Goal: Task Accomplishment & Management: Manage account settings

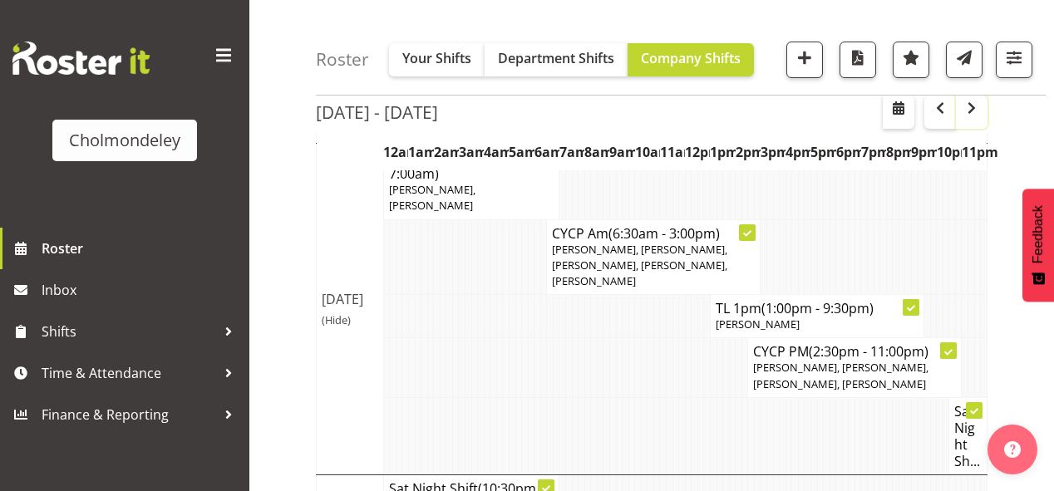
click at [977, 120] on button "button" at bounding box center [972, 112] width 32 height 33
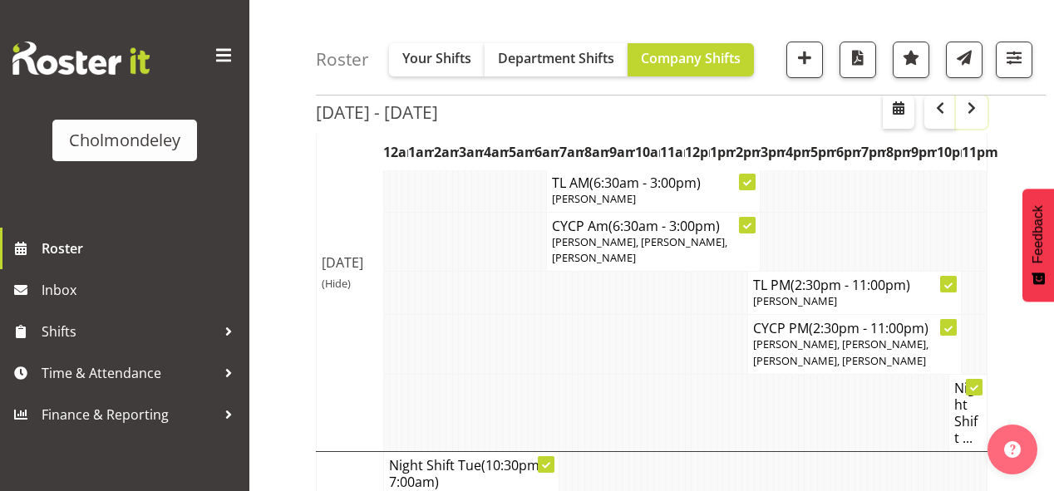
scroll to position [405, 0]
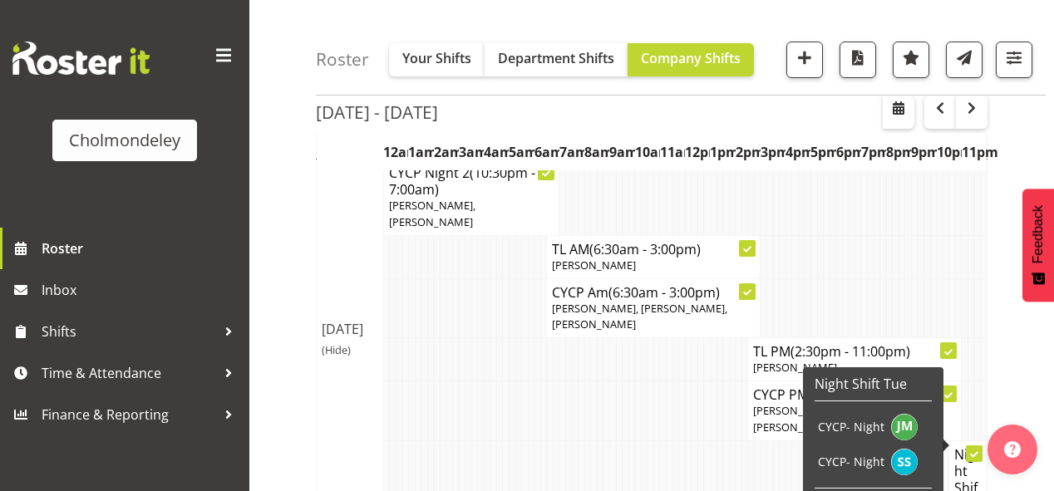
click at [970, 446] on h4 "Night Shift ..." at bounding box center [967, 479] width 27 height 66
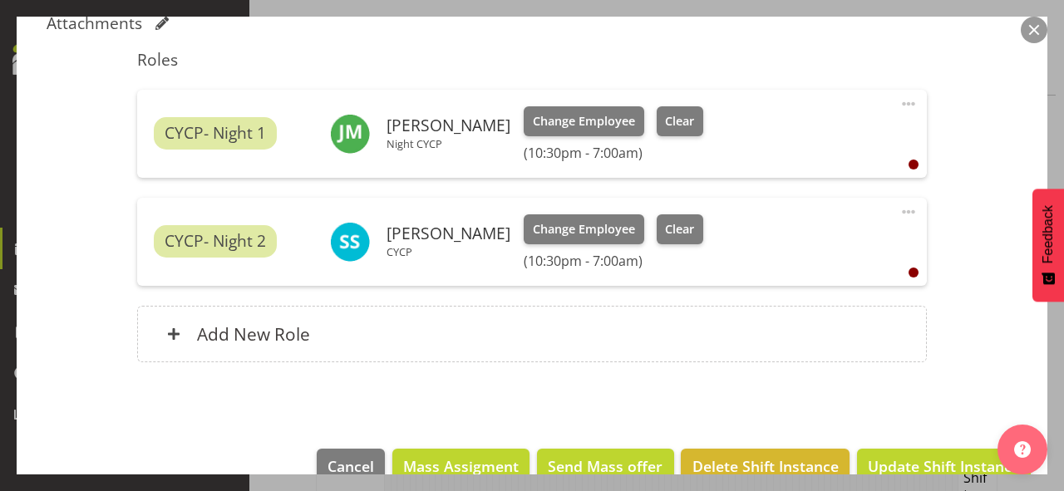
scroll to position [566, 0]
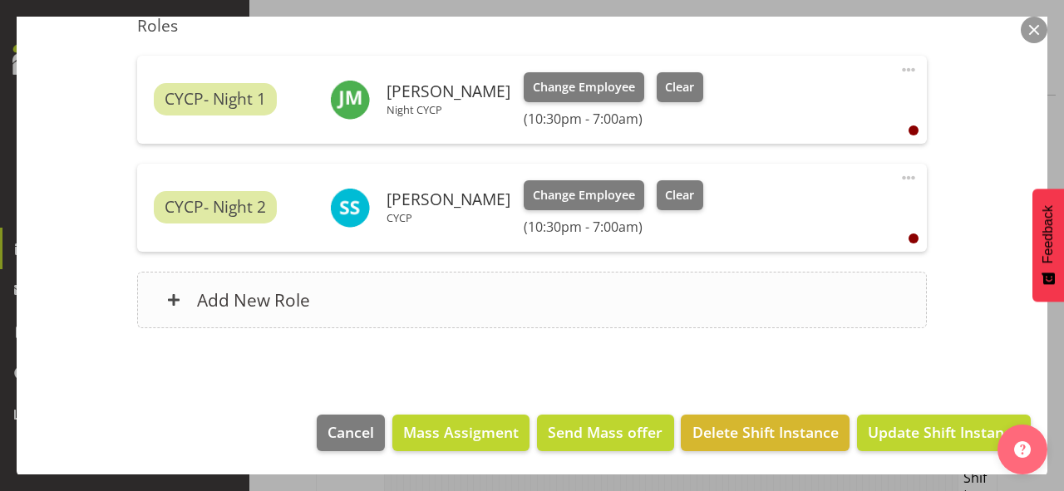
click at [273, 305] on h6 "Add New Role" at bounding box center [253, 300] width 113 height 22
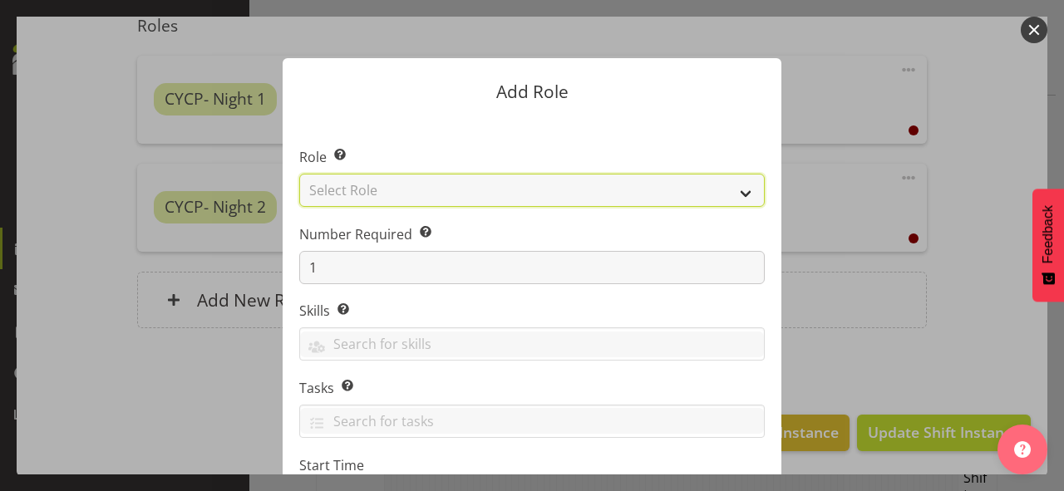
click at [426, 196] on select "Select Role Awhi Team CYCP CYCP Casual CYCP Part Time CYCP volunteer CYCP- Nigh…" at bounding box center [531, 190] width 465 height 33
click at [299, 174] on select "Select Role Awhi Team CYCP CYCP Casual CYCP Part Time CYCP volunteer CYCP- Nigh…" at bounding box center [531, 190] width 465 height 33
click at [440, 189] on select "Awhi Team CYCP CYCP Casual CYCP Part Time CYCP volunteer CYCP- Night Education …" at bounding box center [531, 190] width 465 height 33
select select "209"
click at [299, 174] on select "Awhi Team CYCP CYCP Casual CYCP Part Time CYCP volunteer CYCP- Night Education …" at bounding box center [531, 190] width 465 height 33
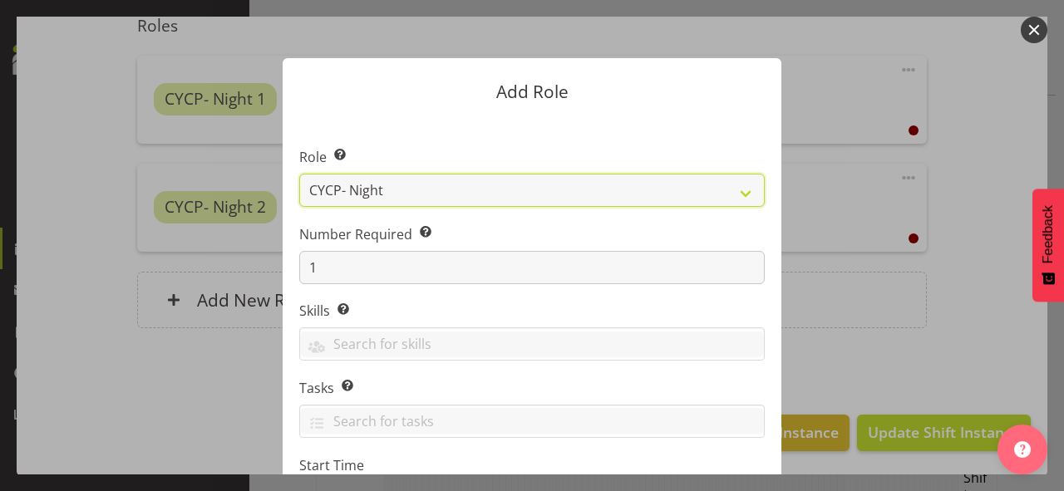
scroll to position [199, 0]
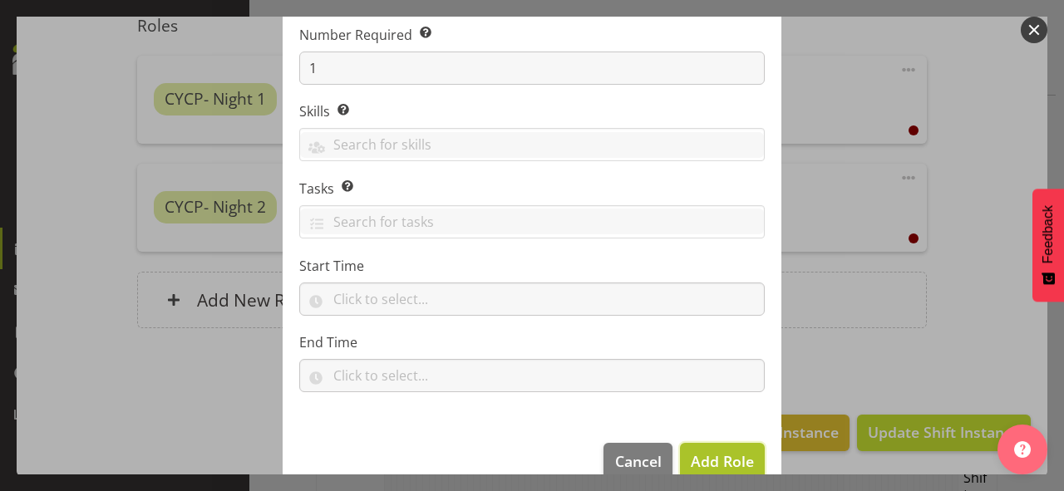
click at [709, 464] on span "Add Role" at bounding box center [721, 461] width 63 height 20
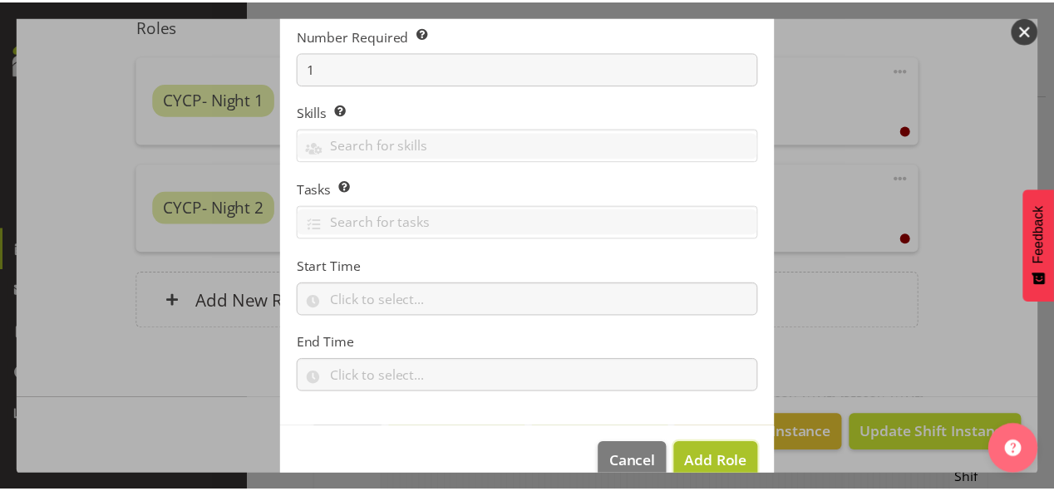
scroll to position [425, 0]
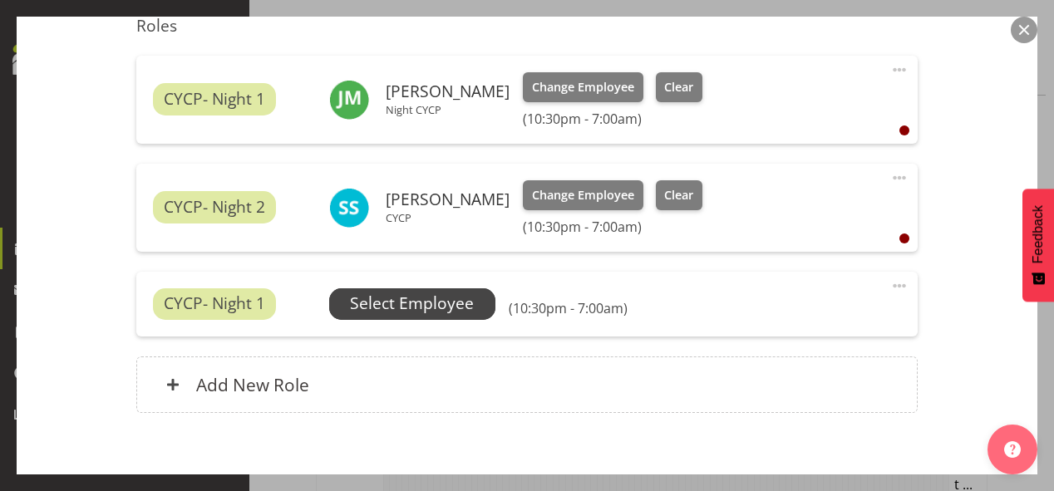
click at [396, 311] on span "Select Employee" at bounding box center [412, 304] width 124 height 24
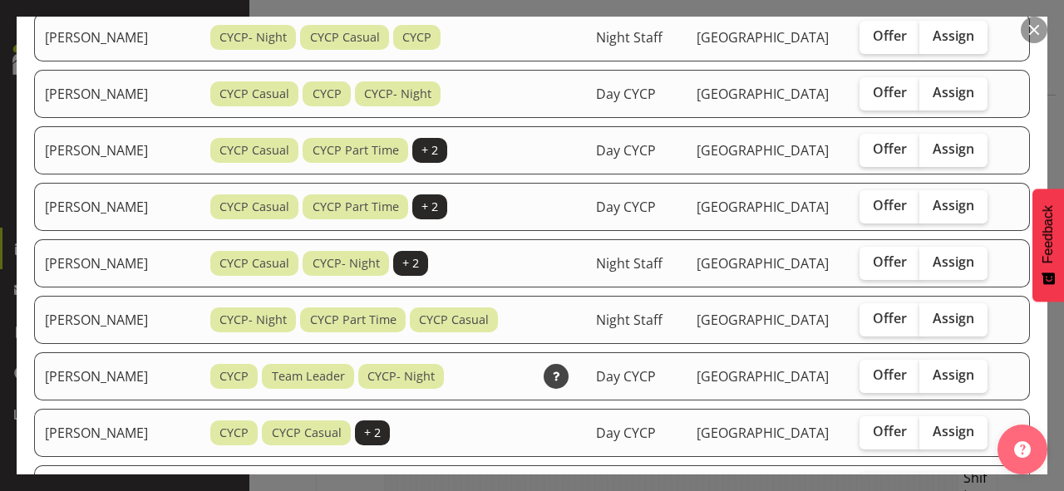
scroll to position [465, 0]
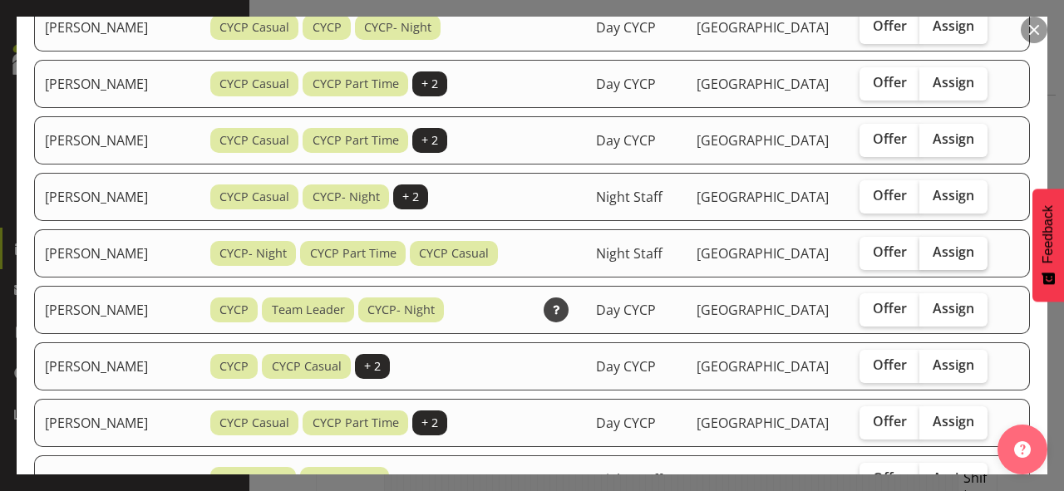
click at [984, 270] on label "Assign" at bounding box center [953, 253] width 68 height 33
click at [930, 258] on input "Assign" at bounding box center [924, 252] width 11 height 11
checkbox input "true"
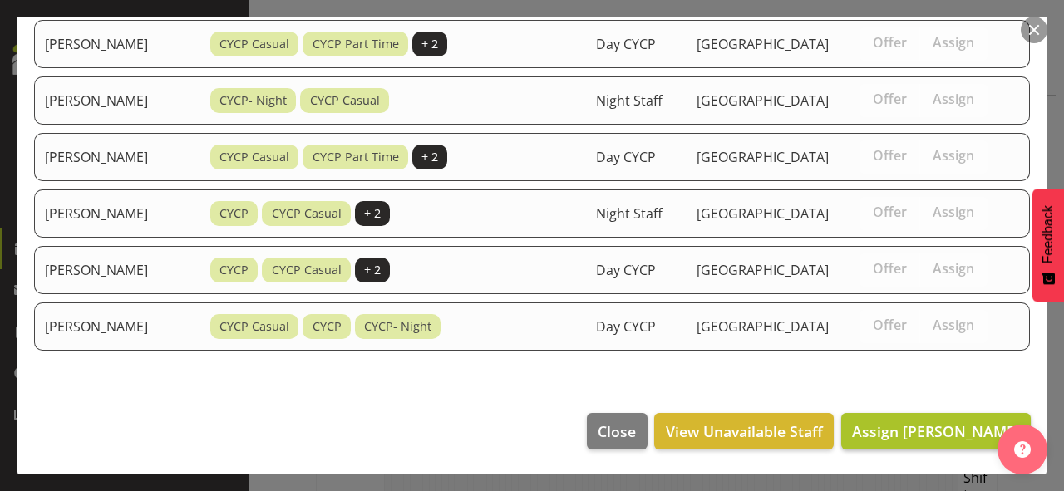
scroll to position [951, 0]
click at [955, 423] on span "Assign [PERSON_NAME]" at bounding box center [936, 431] width 168 height 20
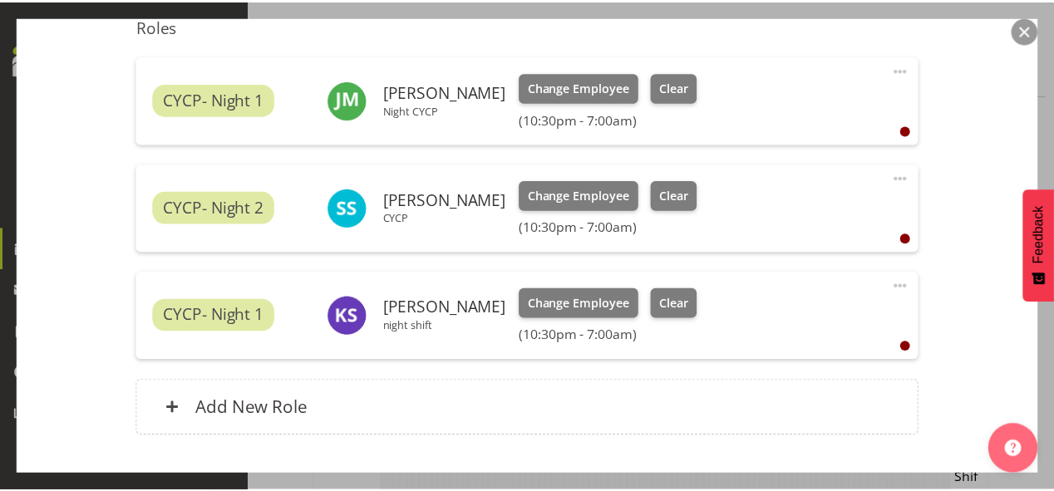
scroll to position [425, 0]
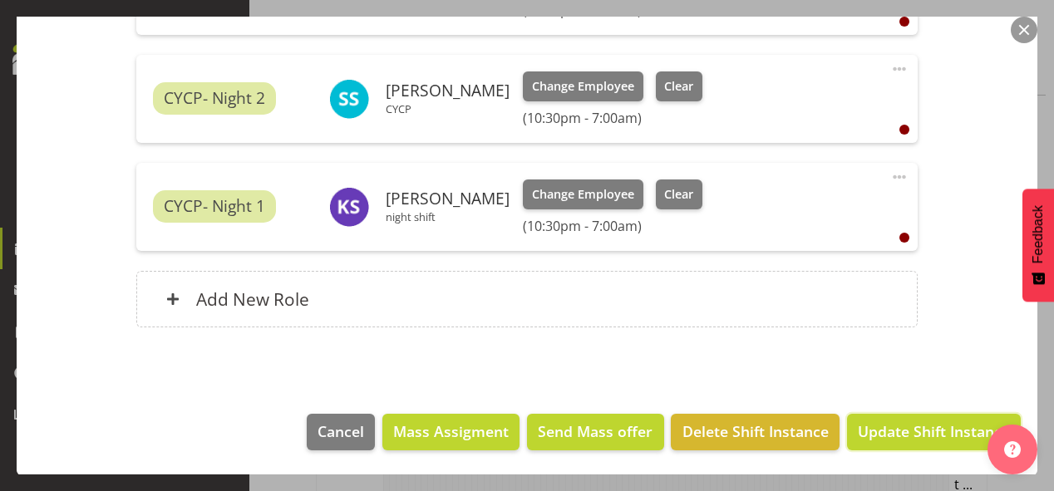
click at [955, 423] on span "Update Shift Instance" at bounding box center [933, 431] width 152 height 22
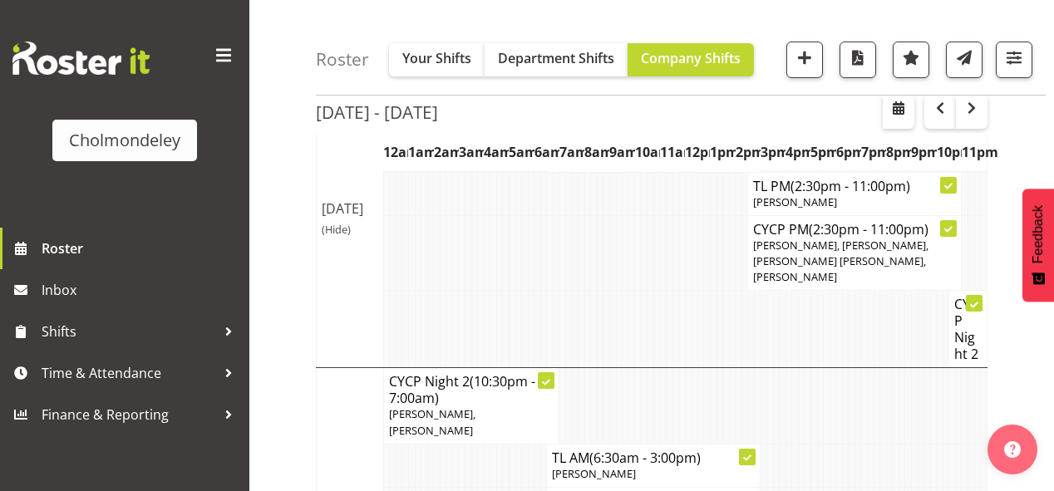
scroll to position [463, 0]
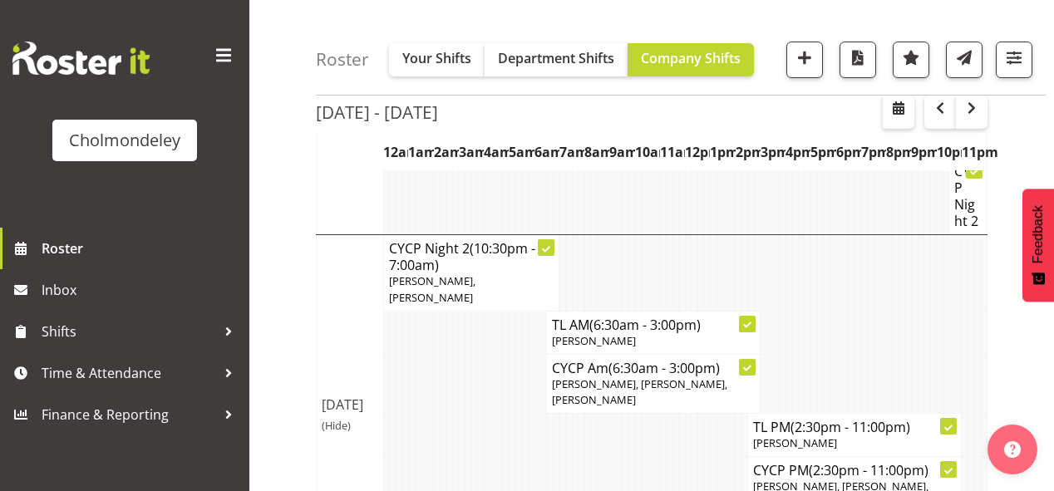
scroll to position [263, 0]
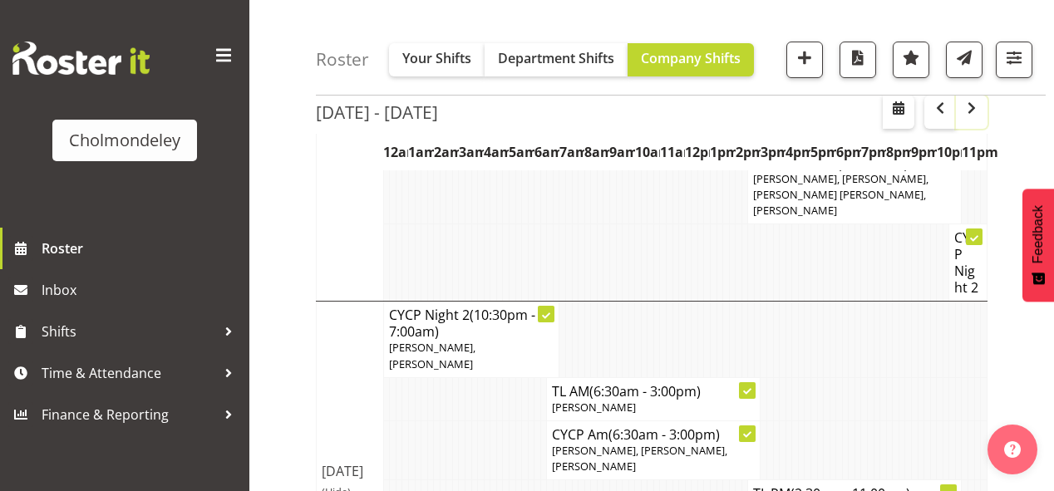
click at [971, 116] on span "button" at bounding box center [971, 108] width 20 height 20
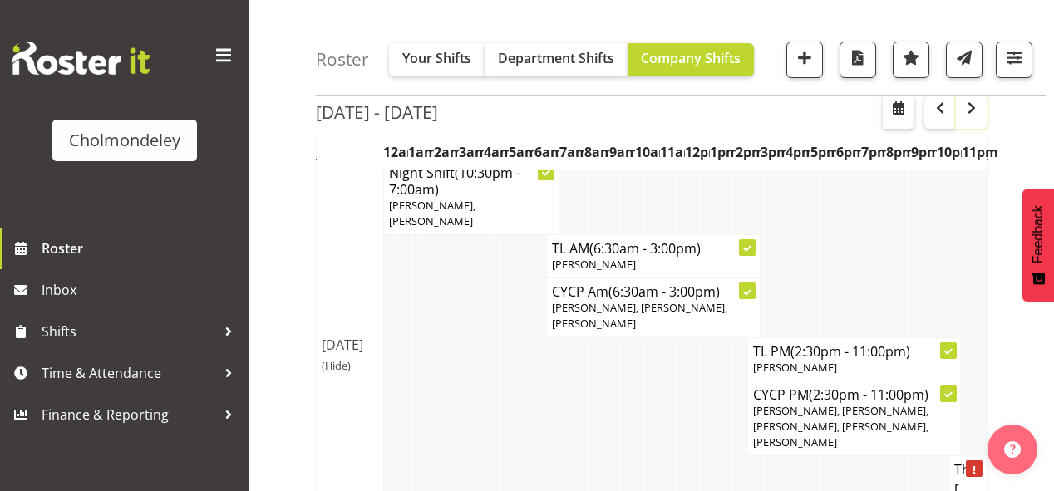
scroll to position [1260, 0]
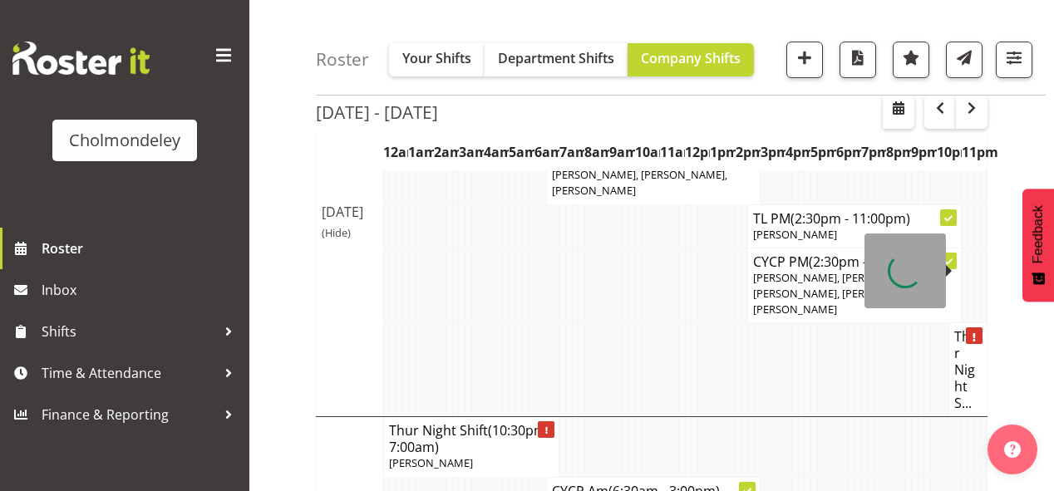
click at [977, 328] on h4 "Thur Night S..." at bounding box center [967, 369] width 27 height 83
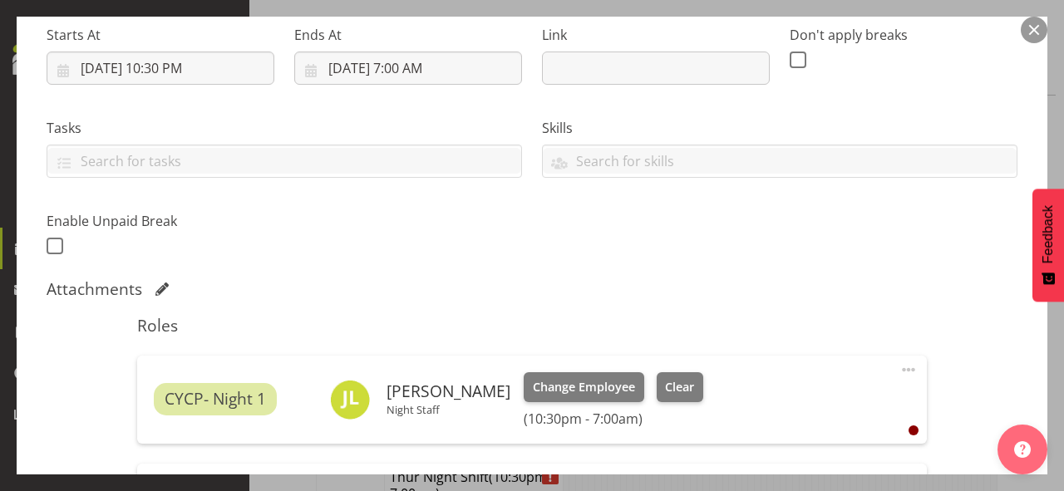
scroll to position [332, 0]
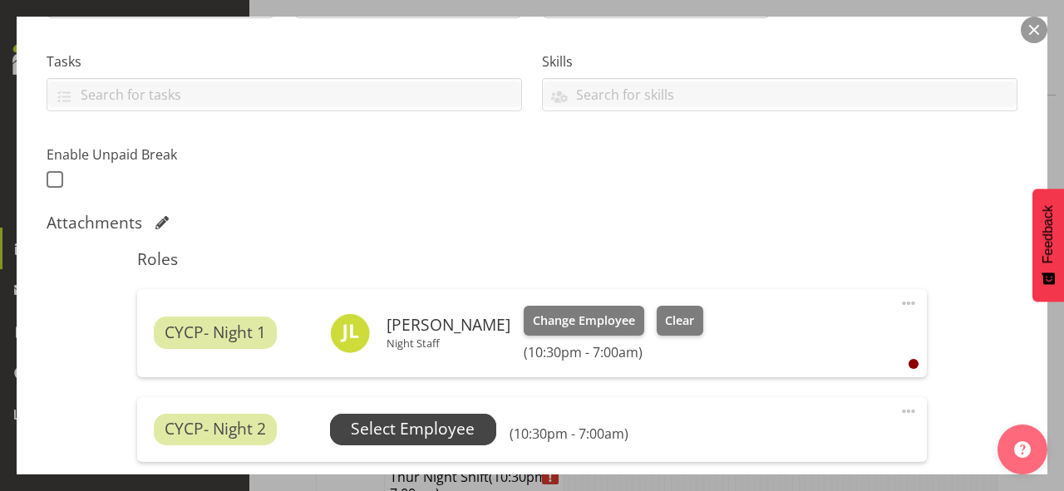
click at [403, 432] on span "Select Employee" at bounding box center [413, 429] width 124 height 24
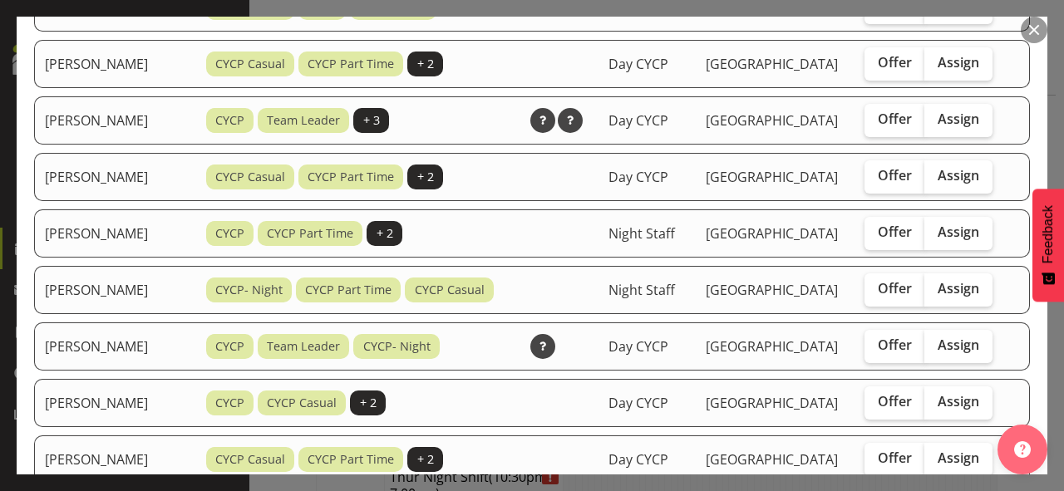
scroll to position [731, 0]
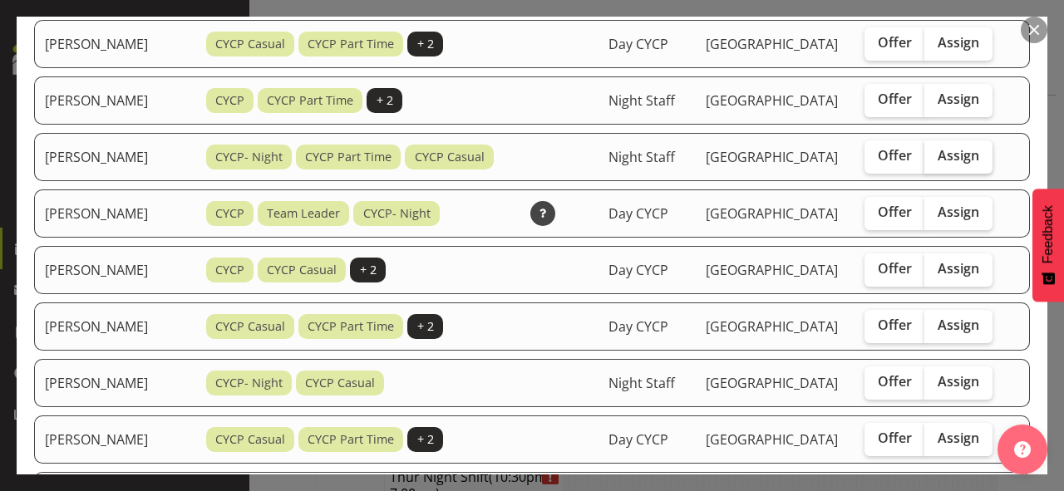
click at [965, 164] on span "Assign" at bounding box center [958, 155] width 42 height 17
click at [935, 161] on input "Assign" at bounding box center [929, 155] width 11 height 11
checkbox input "true"
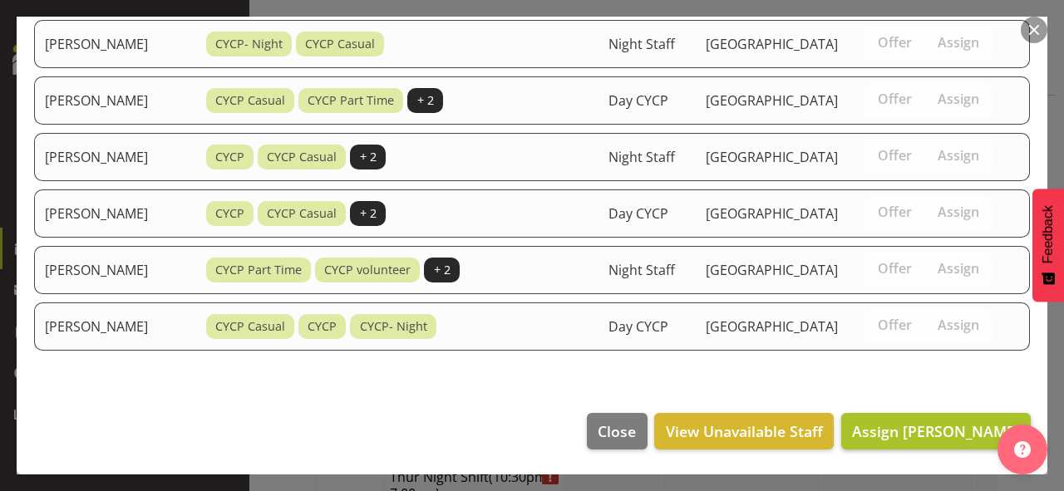
scroll to position [1200, 0]
click at [961, 423] on span "Assign [PERSON_NAME]" at bounding box center [936, 431] width 168 height 20
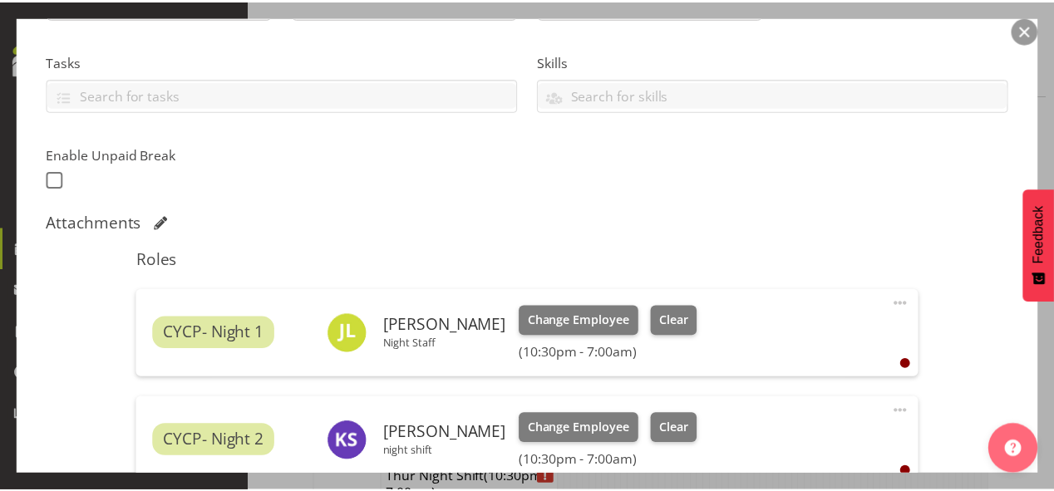
scroll to position [1260, 0]
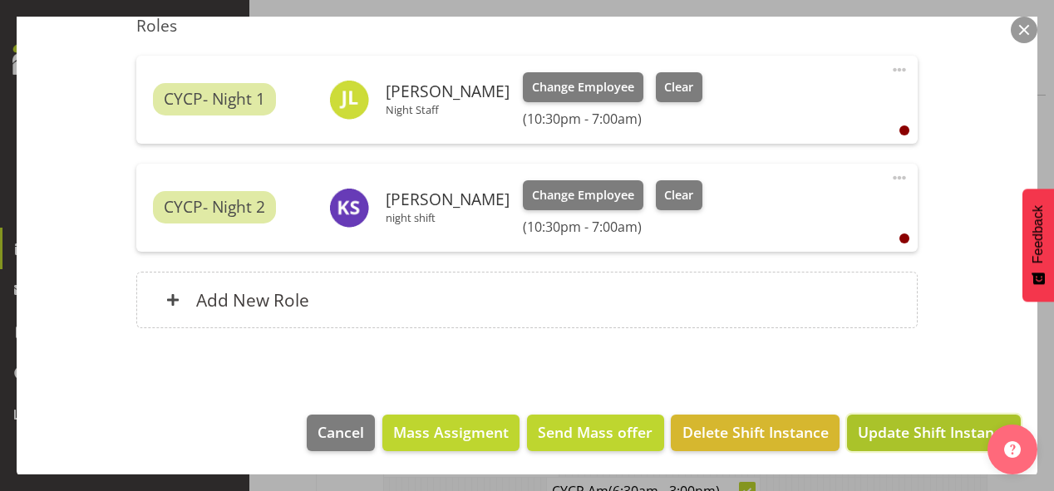
click at [934, 429] on span "Update Shift Instance" at bounding box center [933, 432] width 152 height 22
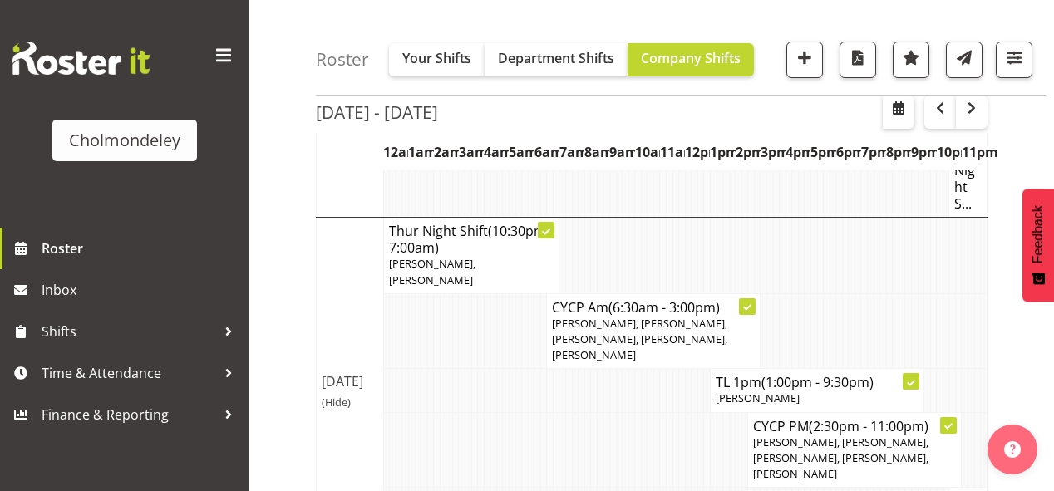
scroll to position [1593, 0]
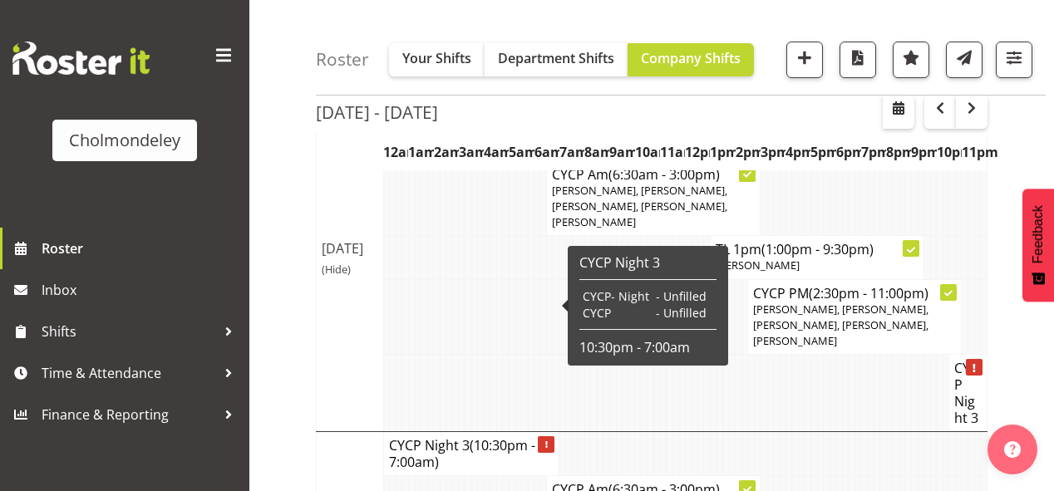
click at [457, 437] on h4 "CYCP Night 3 (10:30pm - 7:00am)" at bounding box center [471, 453] width 165 height 33
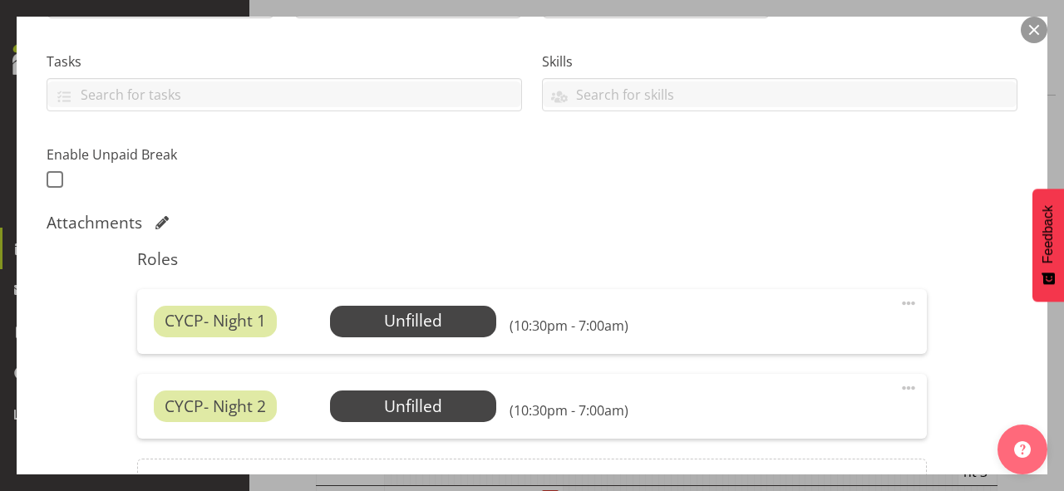
scroll to position [465, 0]
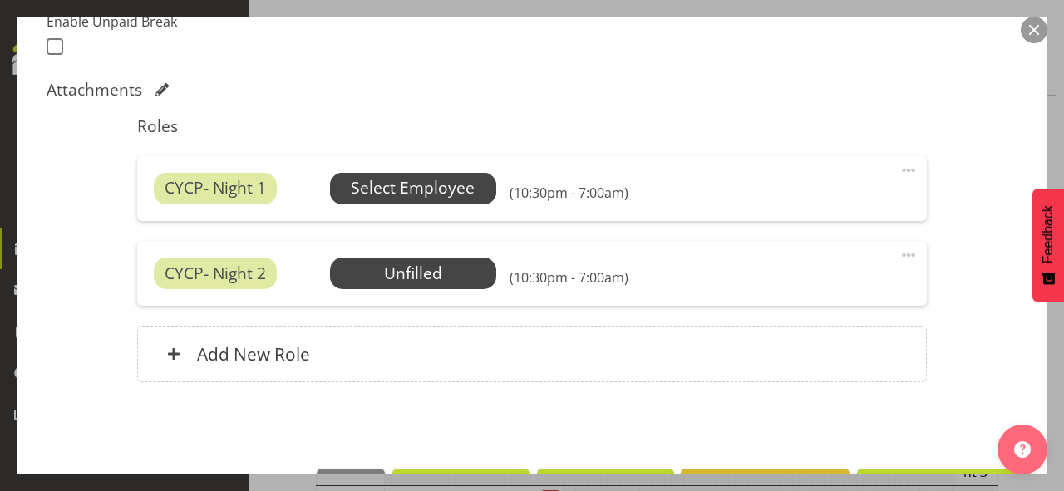
click at [419, 183] on span "Select Employee" at bounding box center [413, 188] width 124 height 24
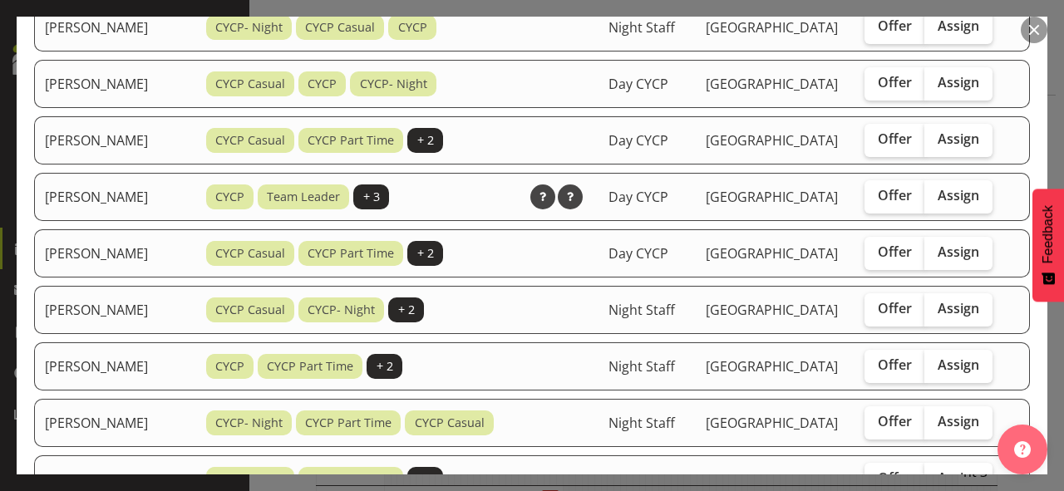
scroll to position [665, 0]
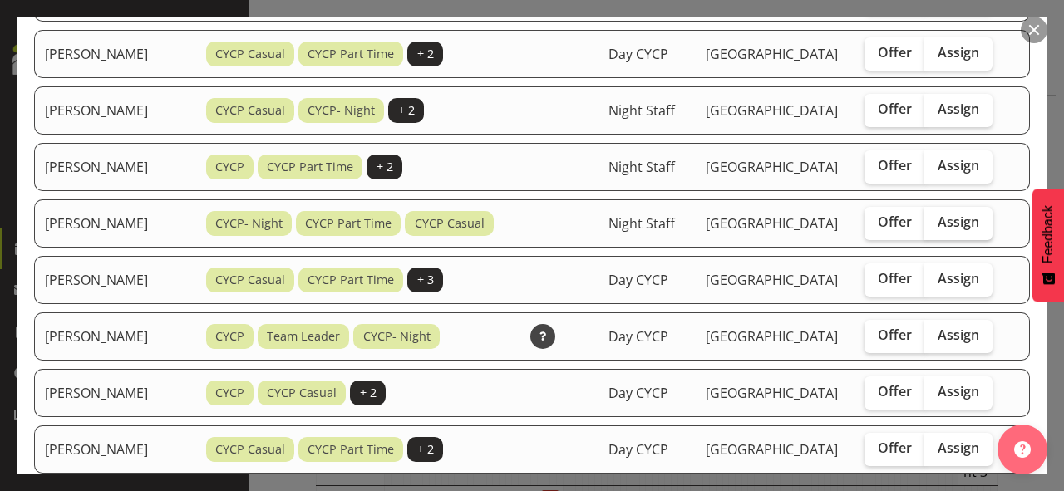
click at [931, 240] on label "Assign" at bounding box center [958, 223] width 68 height 33
click at [931, 228] on input "Assign" at bounding box center [929, 222] width 11 height 11
checkbox input "true"
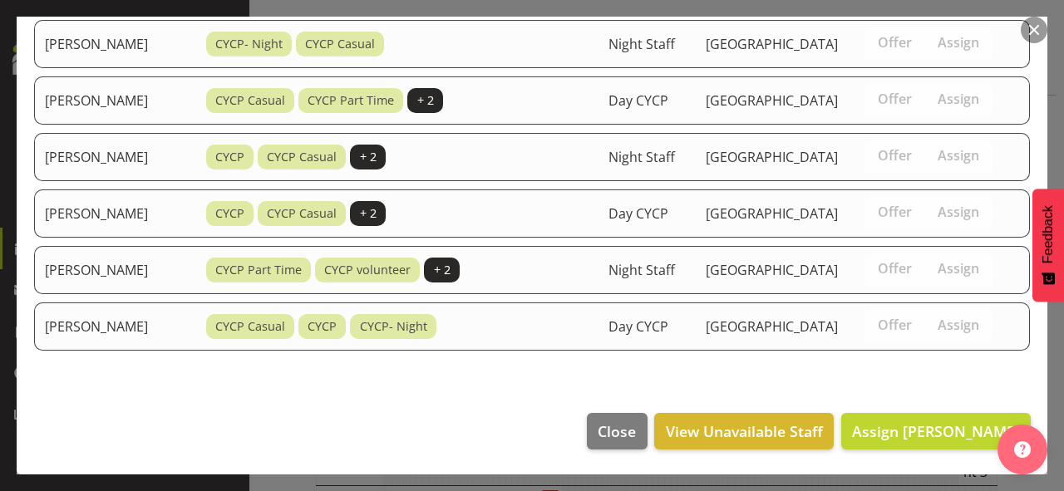
scroll to position [1263, 0]
click at [915, 429] on span "Assign [PERSON_NAME]" at bounding box center [936, 431] width 168 height 20
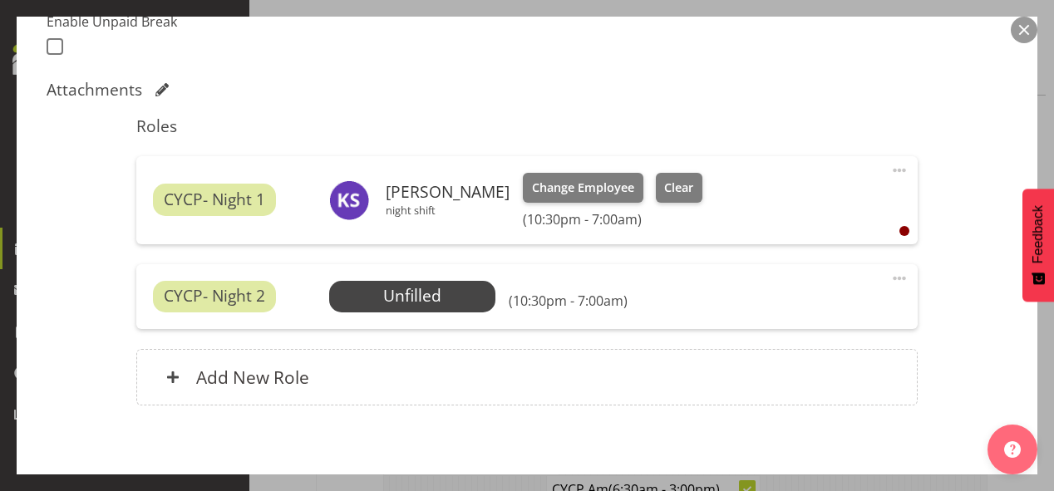
scroll to position [543, 0]
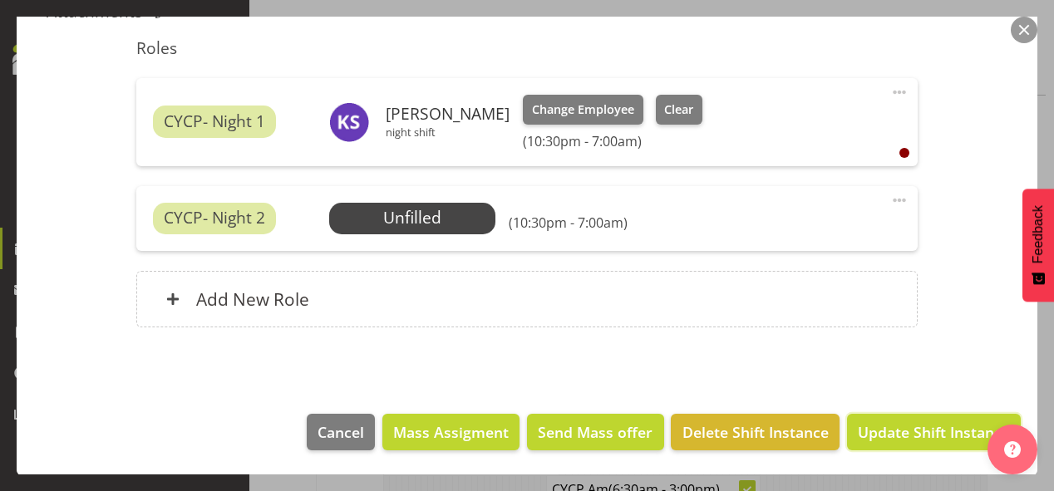
click at [941, 432] on span "Update Shift Instance" at bounding box center [933, 432] width 152 height 22
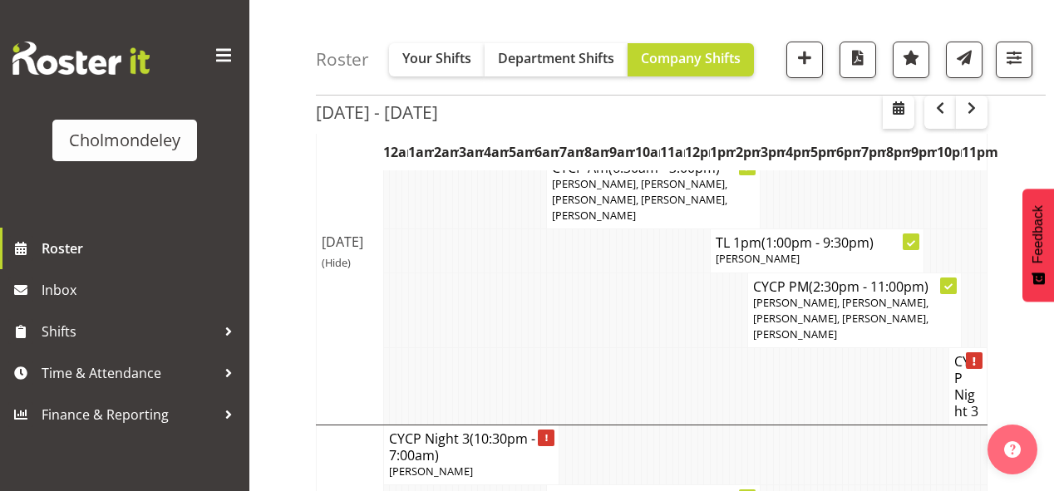
scroll to position [1533, 0]
